Goal: Information Seeking & Learning: Learn about a topic

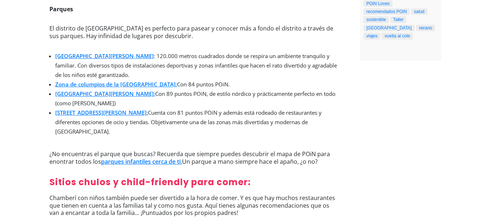
scroll to position [460, 0]
click at [123, 86] on link "Zona de columpios de la [GEOGRAPHIC_DATA]:" at bounding box center [116, 83] width 122 height 7
click at [96, 96] on link "Parque de Ríos Rosas:" at bounding box center [105, 93] width 100 height 7
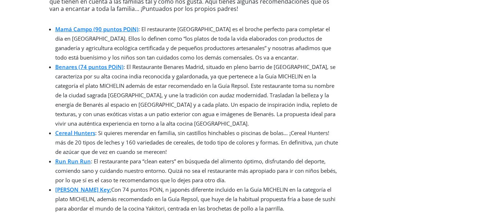
scroll to position [663, 0]
click at [81, 26] on link "Mamá Campo (90 puntos POiN)" at bounding box center [96, 29] width 83 height 7
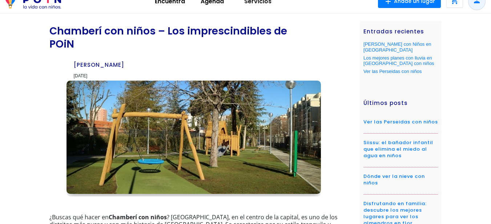
scroll to position [0, 0]
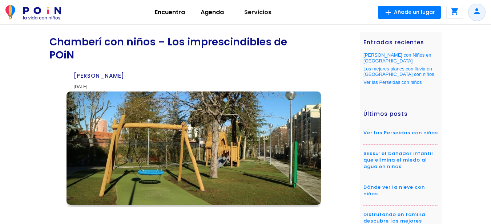
click at [46, 19] on img at bounding box center [33, 12] width 56 height 15
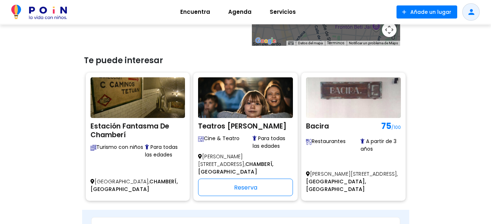
scroll to position [363, 0]
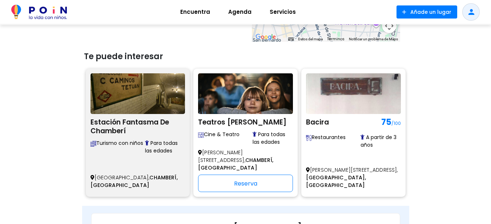
click at [150, 112] on img at bounding box center [137, 93] width 95 height 41
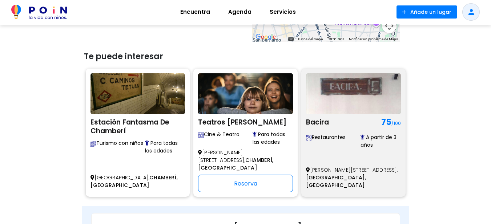
click at [334, 111] on img at bounding box center [353, 93] width 95 height 41
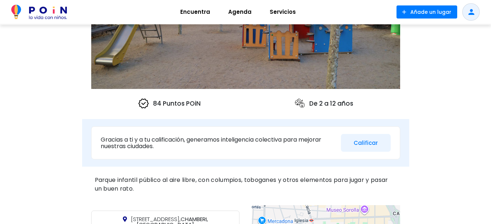
scroll to position [36, 0]
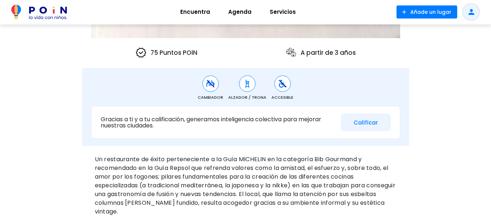
scroll to position [145, 0]
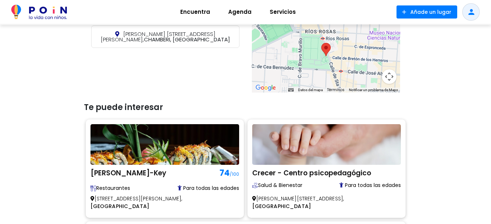
scroll to position [400, 0]
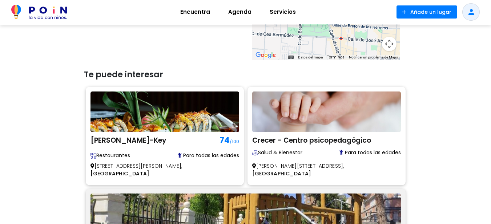
click at [321, 194] on img at bounding box center [245, 214] width 310 height 41
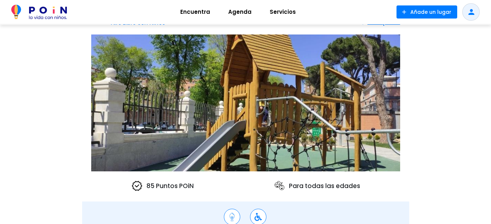
scroll to position [36, 0]
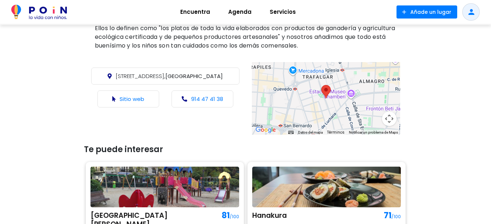
scroll to position [327, 0]
